Goal: Transaction & Acquisition: Subscribe to service/newsletter

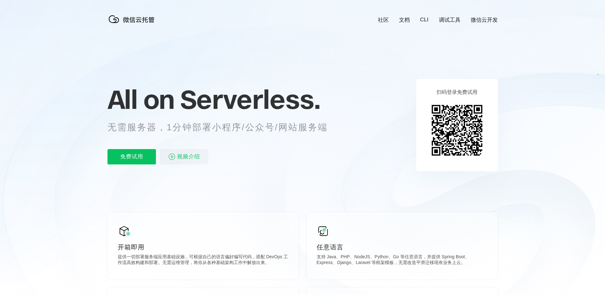
scroll to position [0, 1134]
click at [133, 162] on p "免费试用" at bounding box center [131, 156] width 48 height 15
